Goal: Navigation & Orientation: Understand site structure

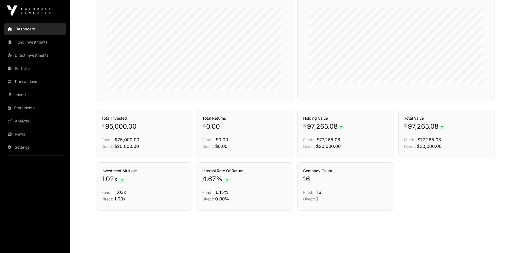
scroll to position [265, 0]
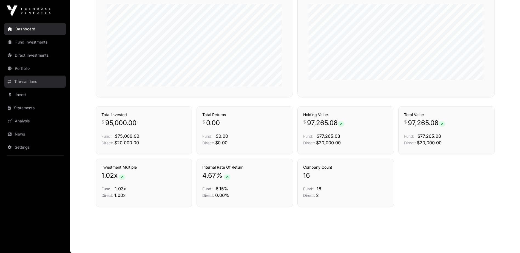
click at [32, 81] on link "Transactions" at bounding box center [34, 82] width 61 height 12
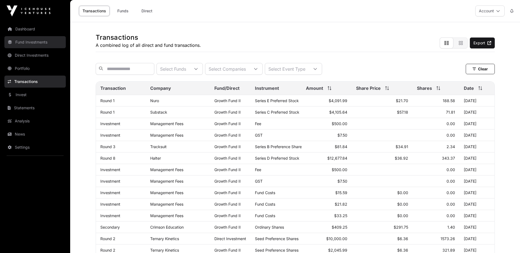
click at [36, 44] on link "Fund Investments" at bounding box center [34, 42] width 61 height 12
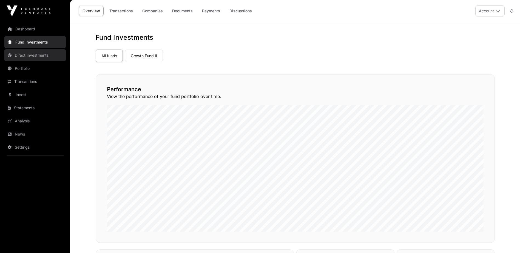
click at [37, 54] on link "Direct Investments" at bounding box center [34, 55] width 61 height 12
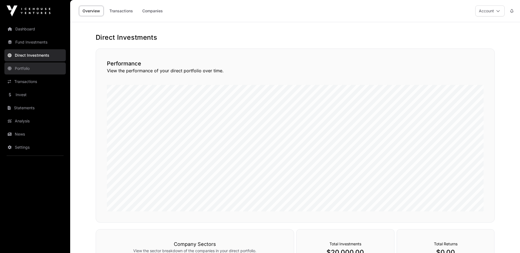
click at [29, 68] on link "Portfolio" at bounding box center [34, 68] width 61 height 12
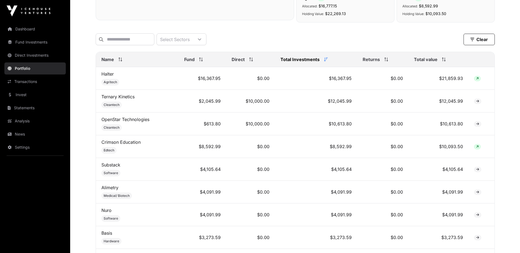
scroll to position [192, 0]
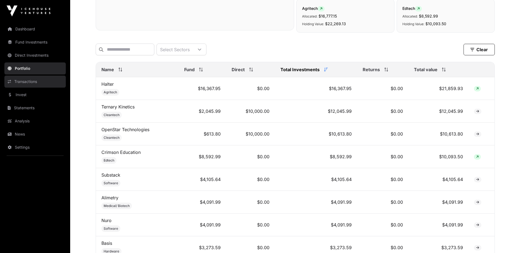
click at [33, 82] on link "Transactions" at bounding box center [34, 82] width 61 height 12
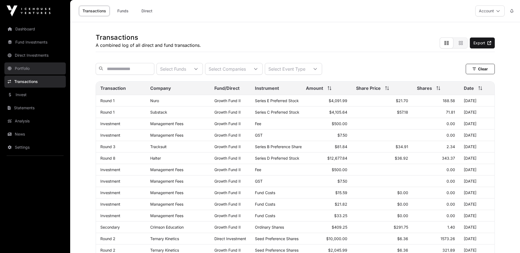
click at [38, 69] on link "Portfolio" at bounding box center [34, 68] width 61 height 12
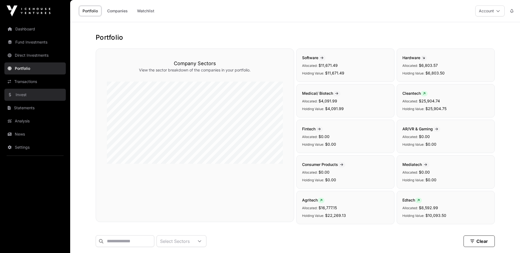
click at [34, 95] on link "Invest" at bounding box center [34, 95] width 61 height 12
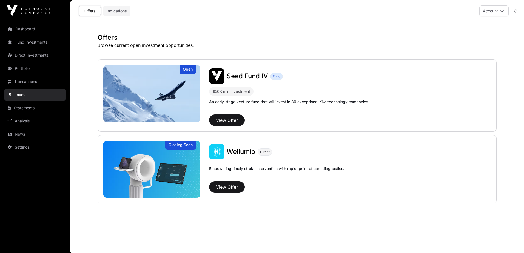
click at [122, 13] on link "Indications" at bounding box center [116, 11] width 27 height 10
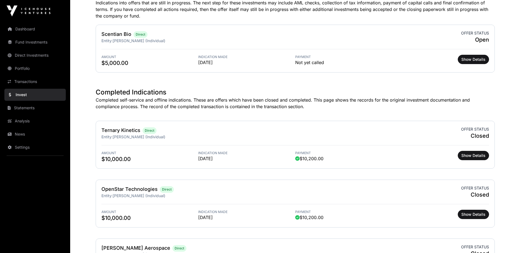
scroll to position [40, 0]
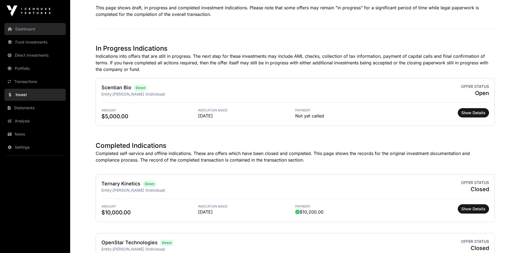
click at [24, 28] on link "Dashboard" at bounding box center [34, 29] width 61 height 12
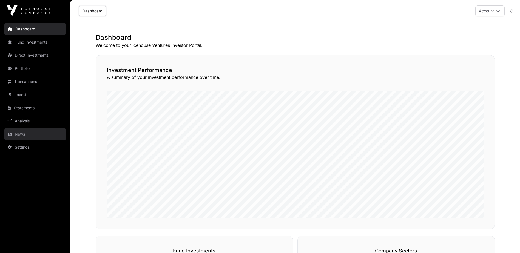
click at [37, 133] on link "News" at bounding box center [34, 134] width 61 height 12
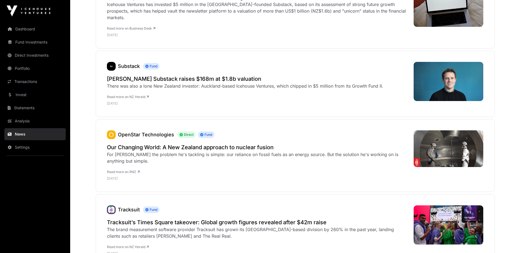
scroll to position [384, 0]
